Goal: Transaction & Acquisition: Purchase product/service

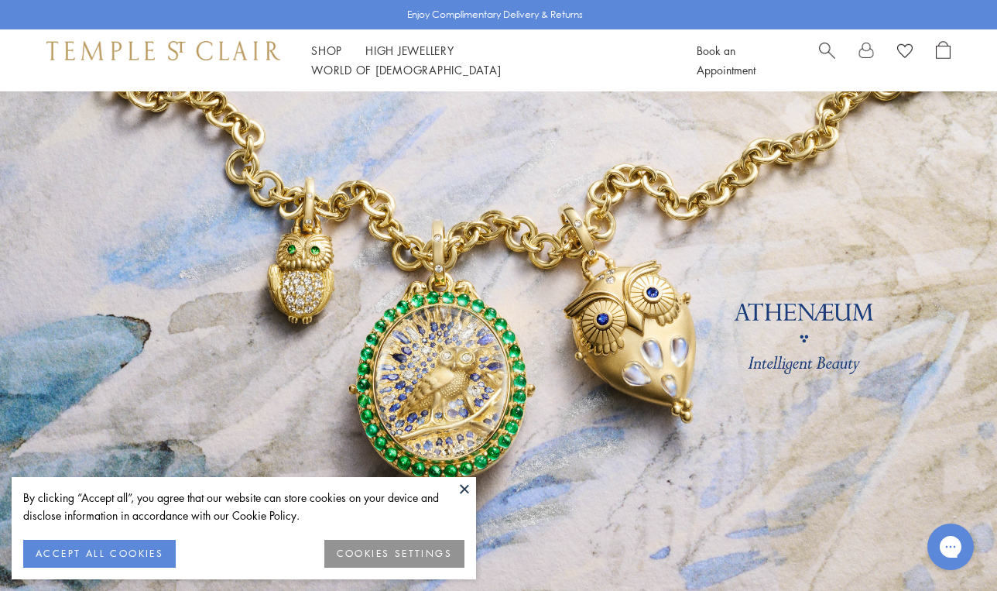
click at [825, 57] on span "Search" at bounding box center [827, 49] width 16 height 16
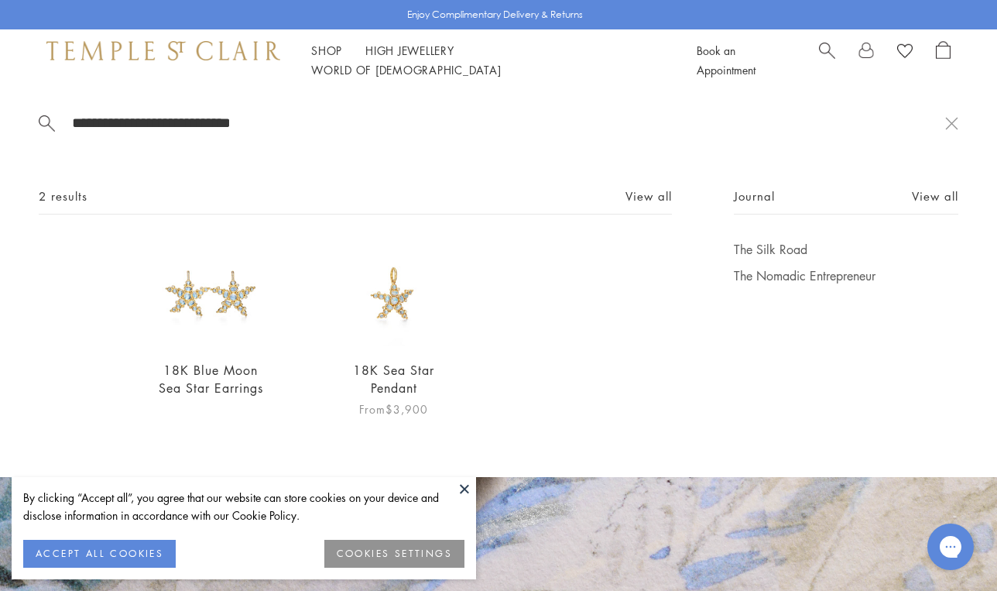
type input "**********"
click at [398, 309] on img at bounding box center [395, 294] width 106 height 106
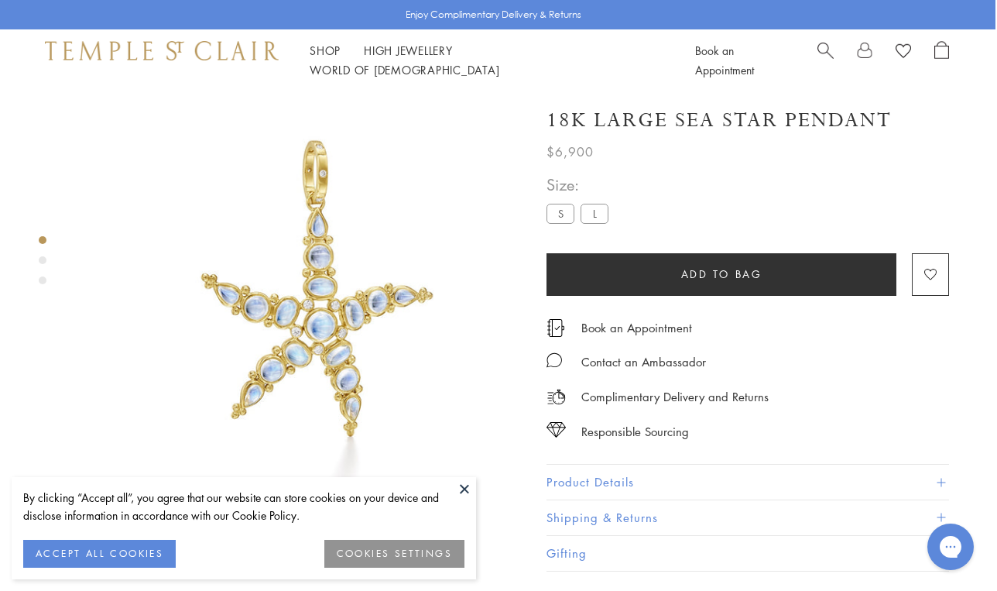
scroll to position [0, 2]
click at [558, 218] on label "S" at bounding box center [561, 213] width 28 height 19
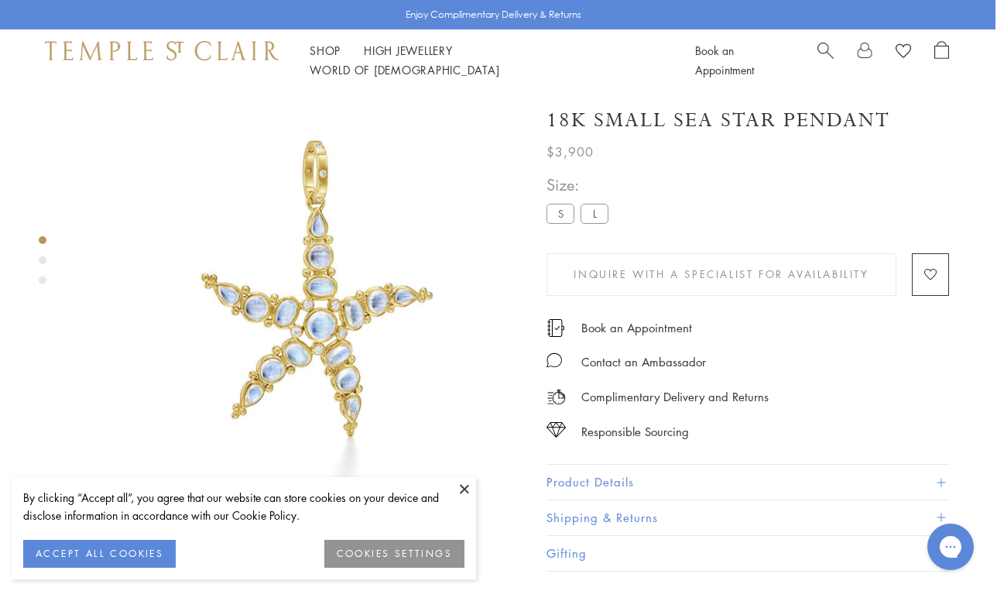
scroll to position [91, 0]
